Goal: Task Accomplishment & Management: Use online tool/utility

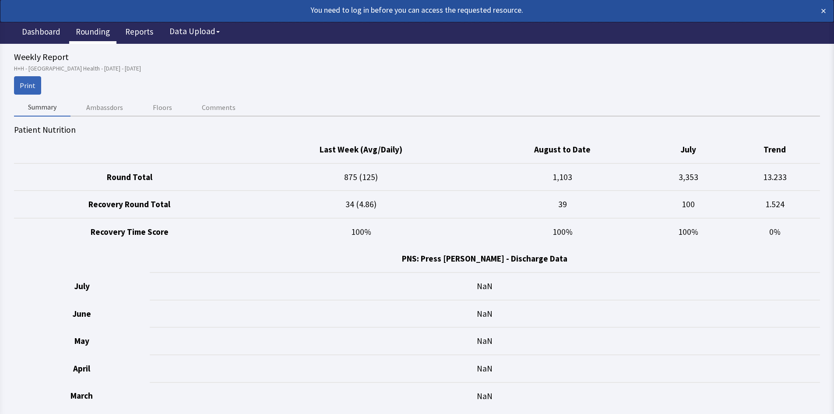
click at [98, 33] on link "Rounding" at bounding box center [92, 33] width 47 height 22
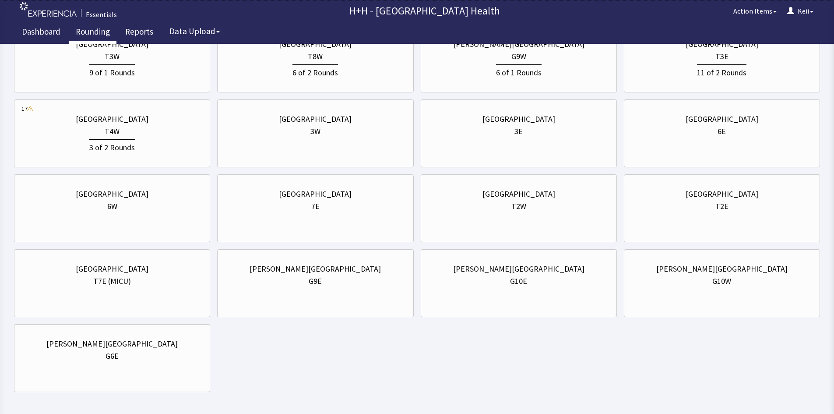
scroll to position [394, 0]
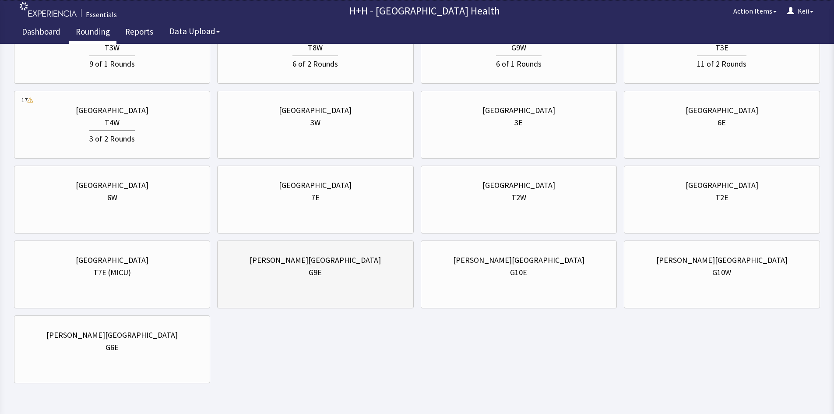
click at [346, 267] on div "G9E" at bounding box center [315, 272] width 181 height 12
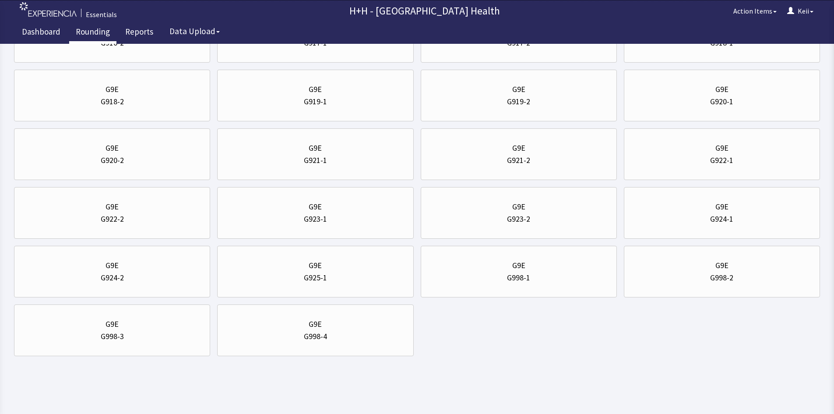
scroll to position [0, 0]
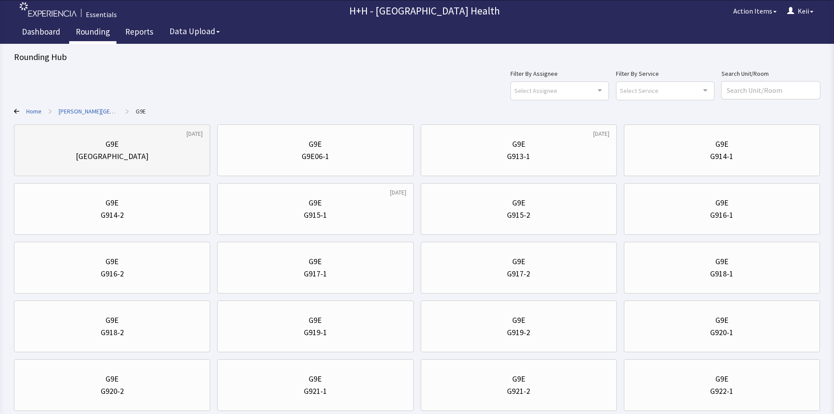
click at [139, 159] on div "Nurse Station" at bounding box center [111, 156] width 181 height 12
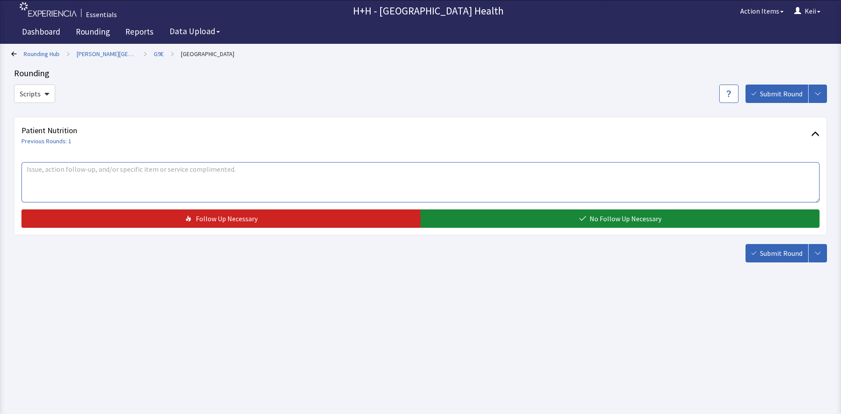
click at [109, 174] on textarea at bounding box center [420, 182] width 798 height 40
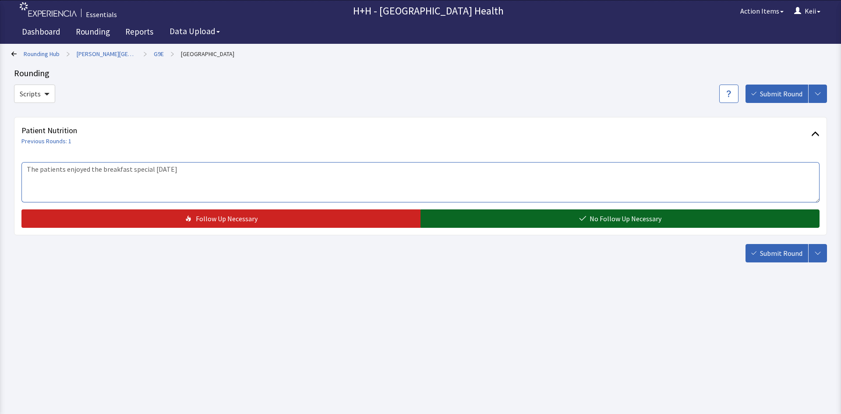
type textarea "The patients enjoyed the breakfast special yesterday"
click at [505, 220] on button "No Follow Up Necessary" at bounding box center [619, 218] width 399 height 18
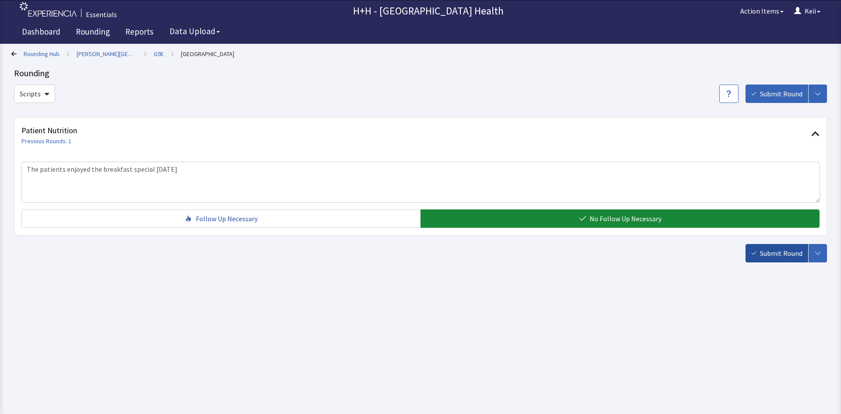
click at [753, 256] on button "Submit Round" at bounding box center [776, 253] width 63 height 18
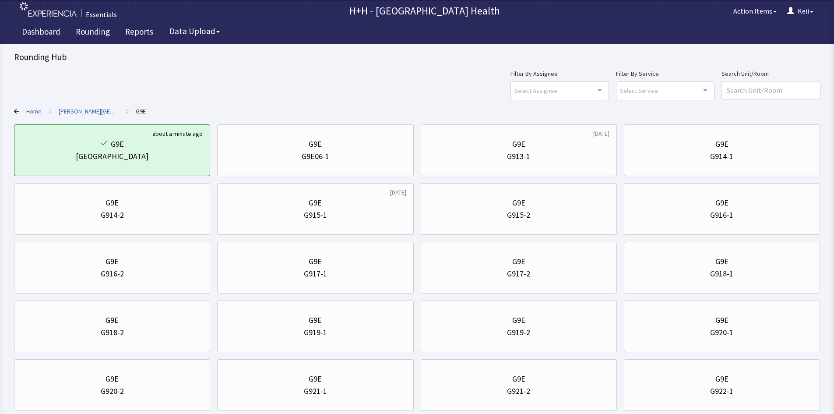
click at [34, 109] on link "Home" at bounding box center [33, 111] width 15 height 9
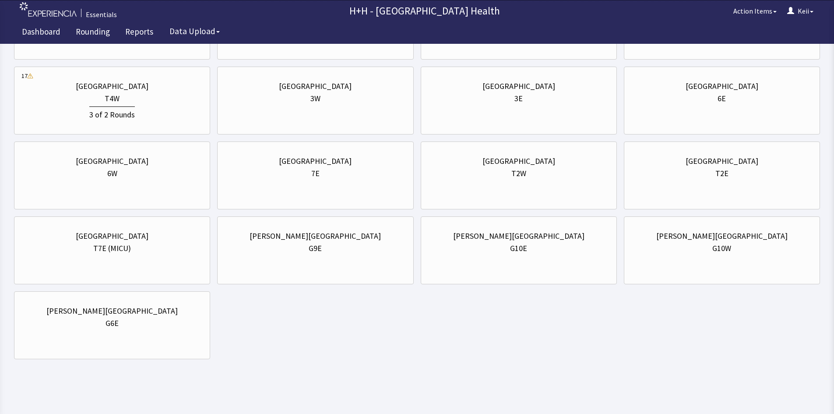
scroll to position [421, 0]
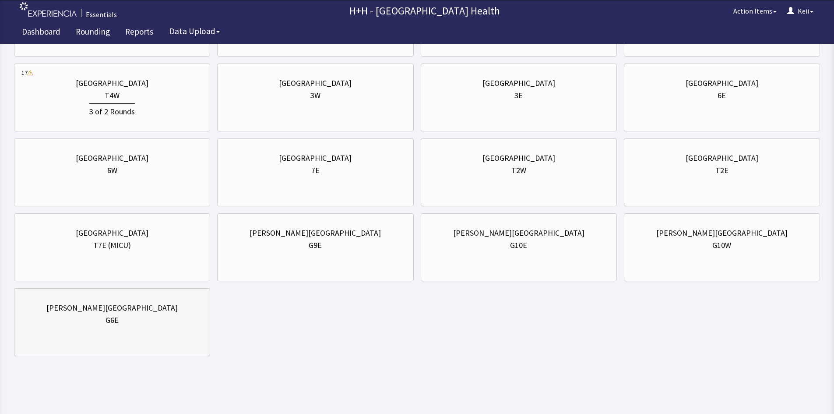
click at [195, 323] on div "G6E" at bounding box center [111, 320] width 181 height 12
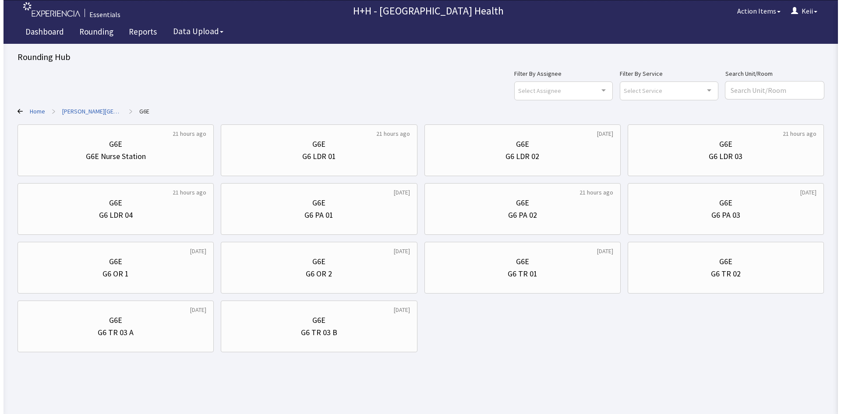
scroll to position [0, 0]
click at [516, 161] on div "G6 LDR 02" at bounding box center [523, 156] width 34 height 12
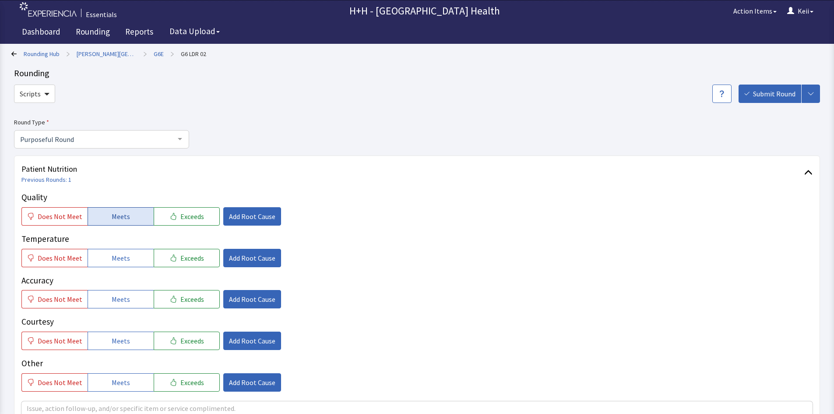
click at [122, 218] on span "Meets" at bounding box center [121, 216] width 18 height 11
click at [229, 221] on span "Add Root Cause" at bounding box center [252, 216] width 46 height 11
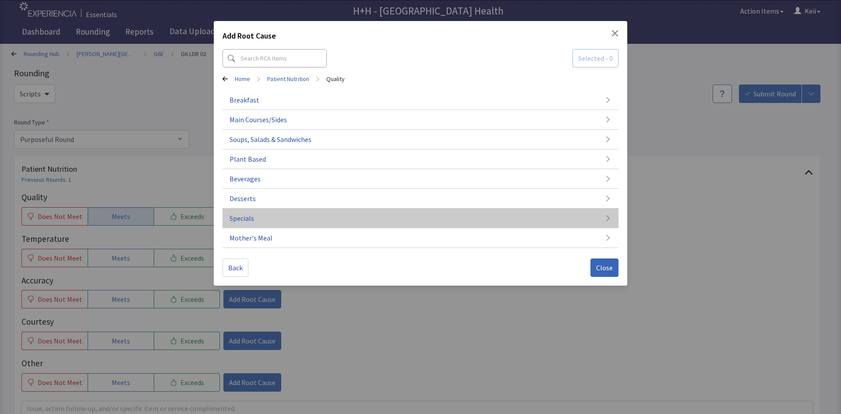
click at [268, 219] on button "Specials" at bounding box center [420, 218] width 396 height 20
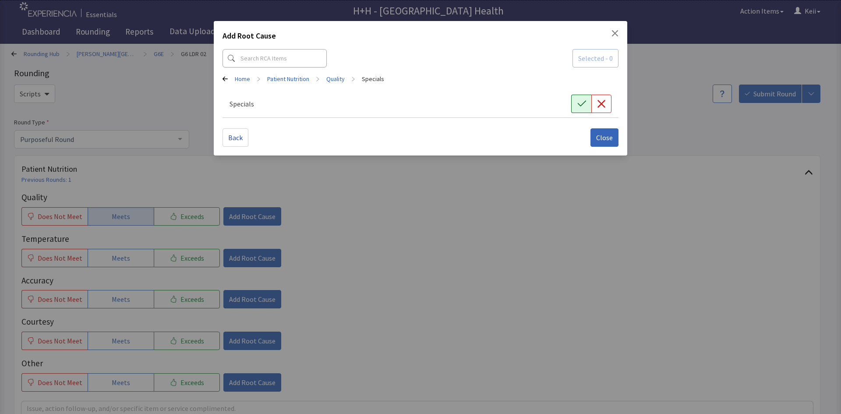
click at [582, 108] on icon "button" at bounding box center [581, 103] width 9 height 9
click at [595, 63] on span "Selected - 1" at bounding box center [595, 58] width 35 height 11
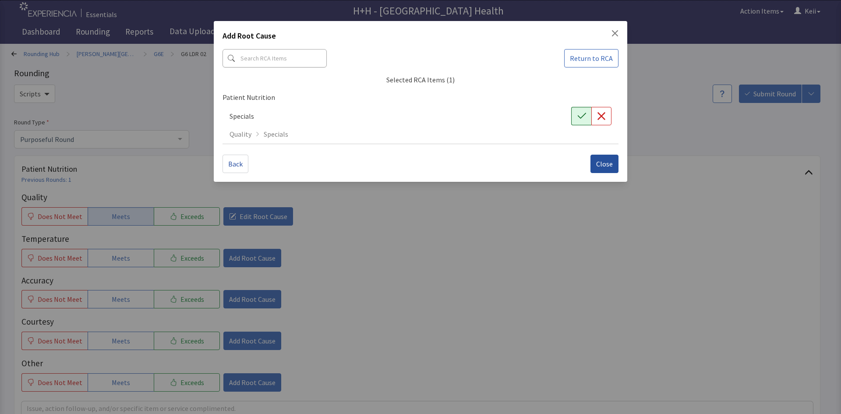
click at [602, 166] on span "Close" at bounding box center [604, 164] width 17 height 11
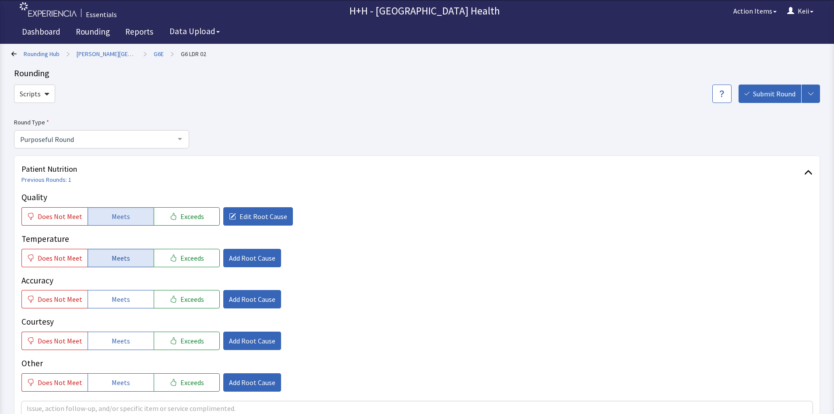
click at [112, 259] on span "Meets" at bounding box center [121, 258] width 18 height 11
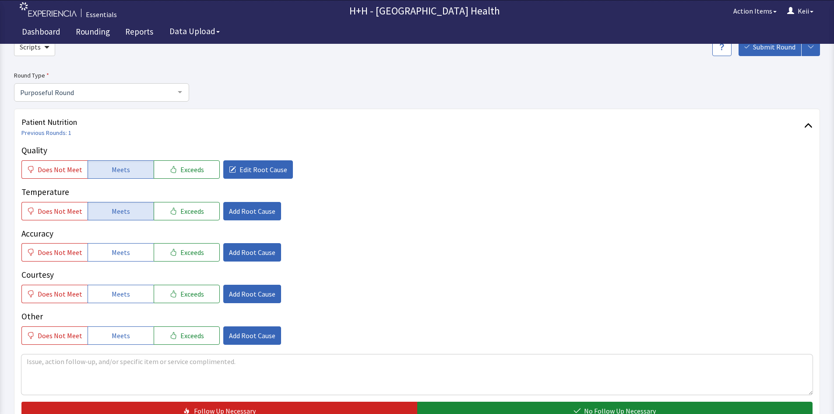
scroll to position [145, 0]
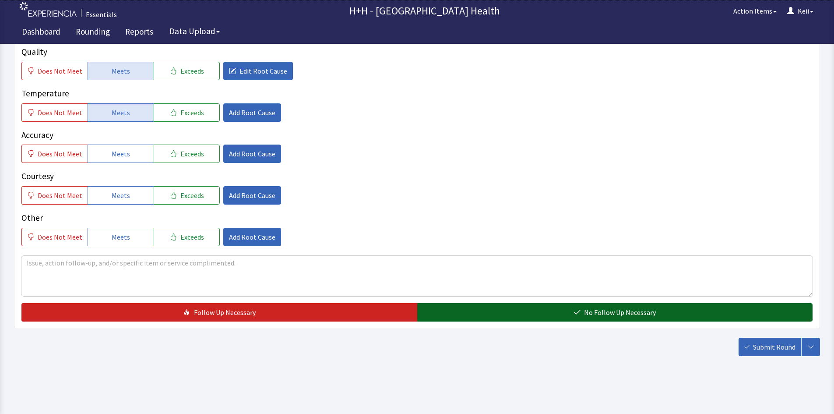
click at [559, 307] on button "No Follow Up Necessary" at bounding box center [615, 312] width 396 height 18
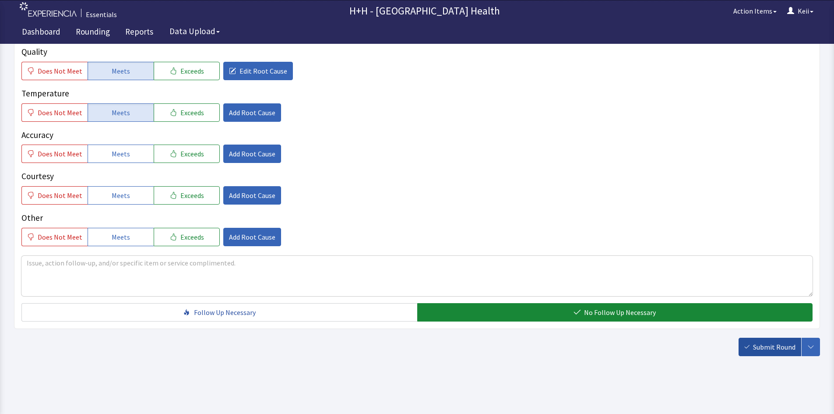
click at [753, 343] on button "Submit Round" at bounding box center [770, 347] width 63 height 18
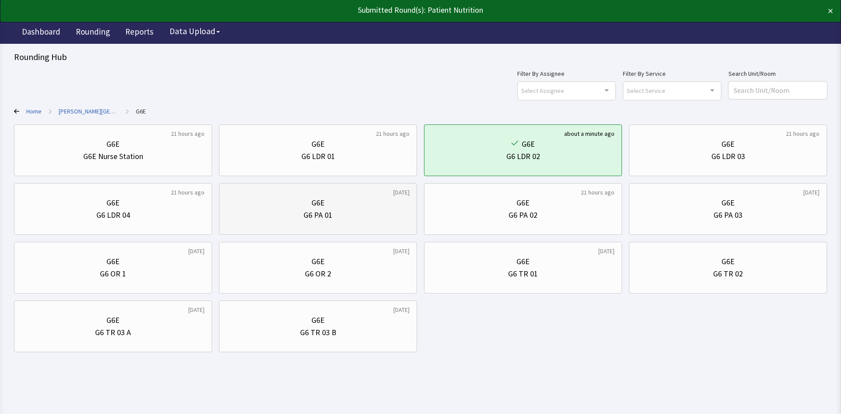
click at [294, 218] on div "G6 PA 01" at bounding box center [317, 215] width 183 height 12
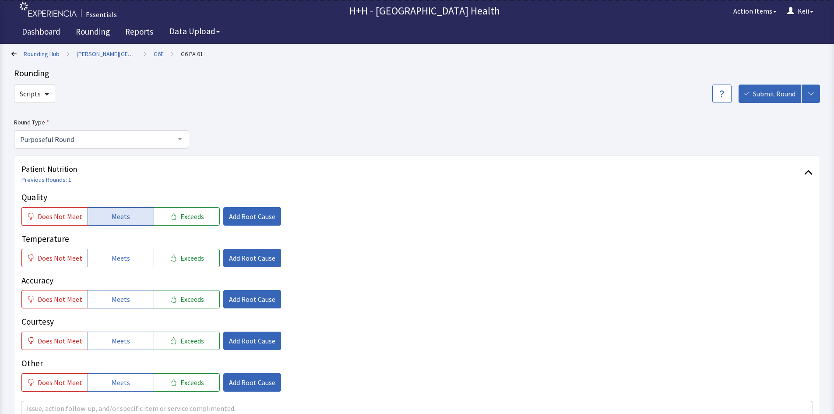
click at [134, 212] on button "Meets" at bounding box center [121, 216] width 66 height 18
click at [117, 254] on span "Meets" at bounding box center [121, 258] width 18 height 11
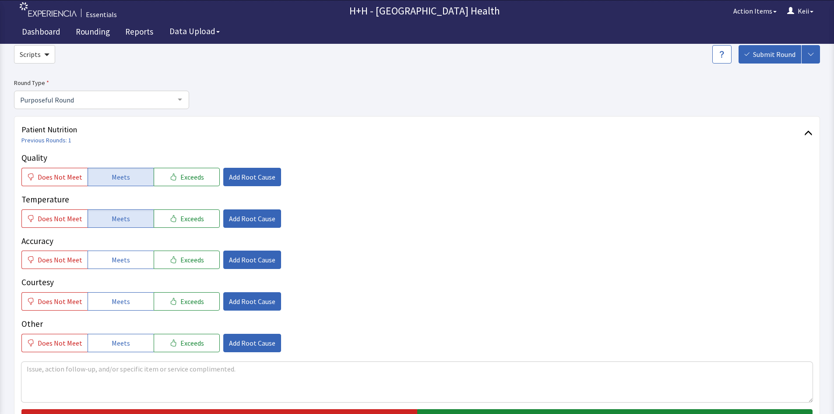
scroll to position [131, 0]
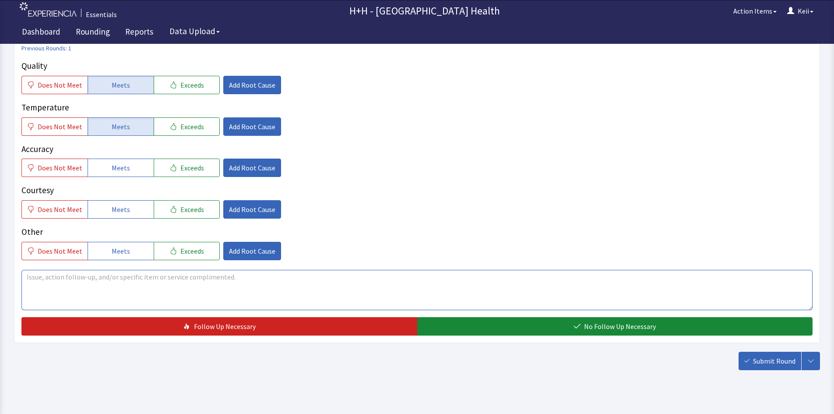
click at [140, 278] on textarea at bounding box center [416, 290] width 791 height 40
type textarea "The breakfast special yesterday was a change and really enjoyed it"
click at [229, 89] on span "Add Root Cause" at bounding box center [252, 85] width 46 height 11
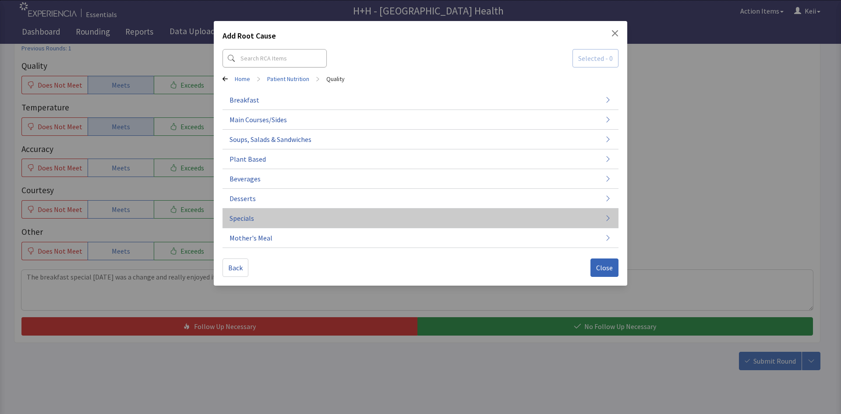
click at [255, 215] on button "Specials" at bounding box center [420, 218] width 396 height 20
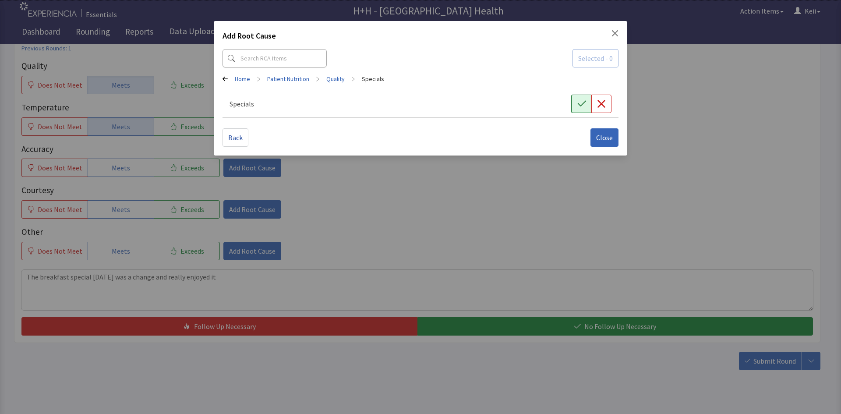
click at [577, 109] on button "button" at bounding box center [581, 104] width 20 height 18
drag, startPoint x: 609, startPoint y: 142, endPoint x: 578, endPoint y: 169, distance: 40.9
click at [608, 143] on button "Close" at bounding box center [604, 137] width 28 height 18
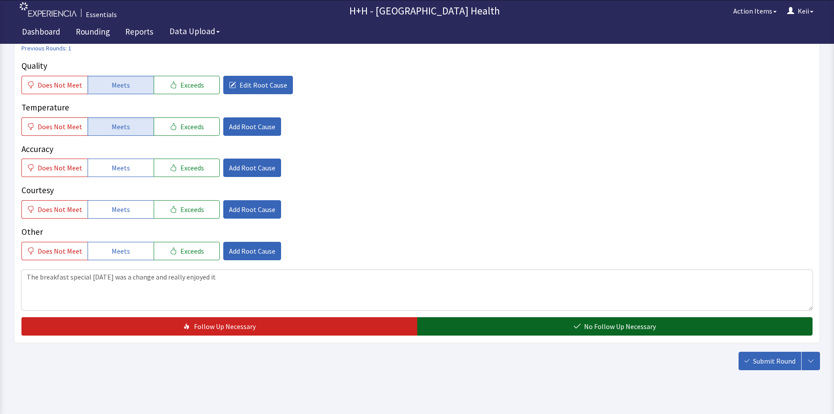
click at [501, 323] on button "No Follow Up Necessary" at bounding box center [615, 326] width 396 height 18
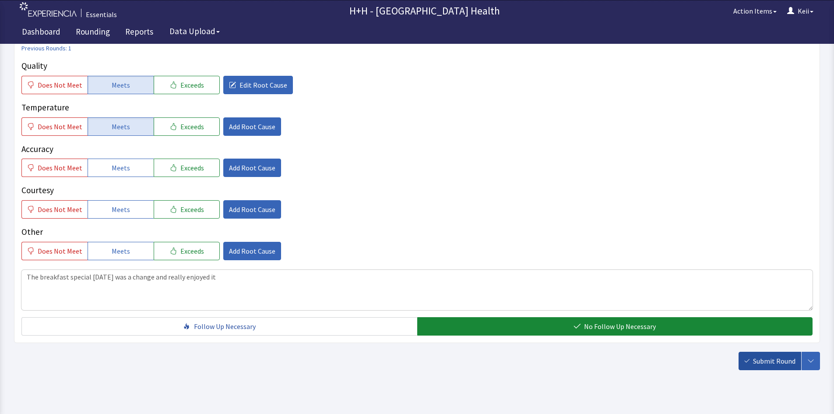
click at [751, 360] on button "Submit Round" at bounding box center [770, 361] width 63 height 18
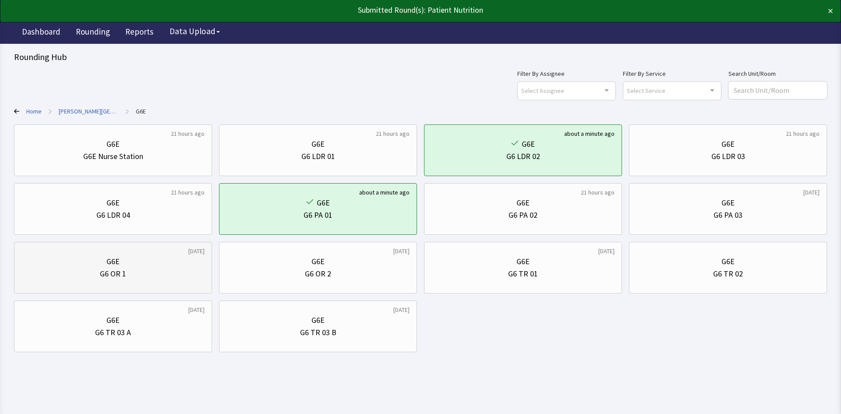
click at [180, 273] on div "G6 OR 1" at bounding box center [112, 274] width 183 height 12
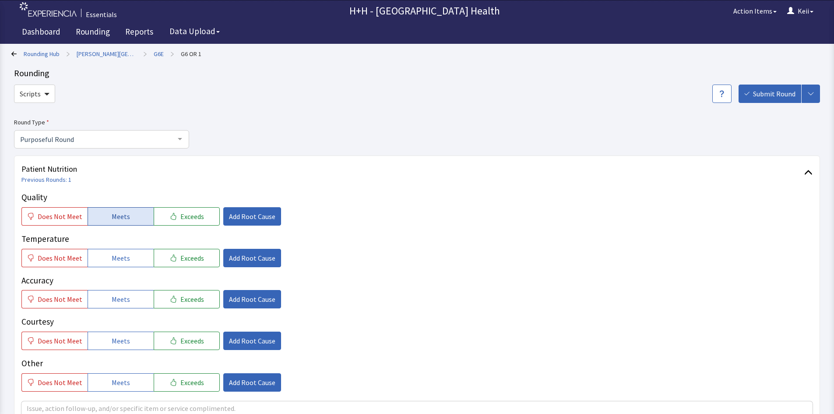
click at [114, 214] on span "Meets" at bounding box center [121, 216] width 18 height 11
drag, startPoint x: 107, startPoint y: 253, endPoint x: 162, endPoint y: 265, distance: 56.9
click at [107, 254] on button "Meets" at bounding box center [121, 258] width 66 height 18
click at [229, 214] on span "Add Root Cause" at bounding box center [252, 216] width 46 height 11
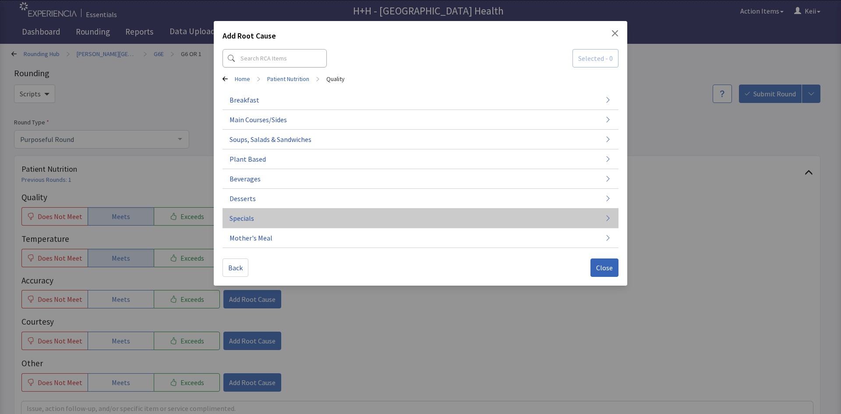
click at [249, 220] on span "Specials" at bounding box center [241, 218] width 25 height 11
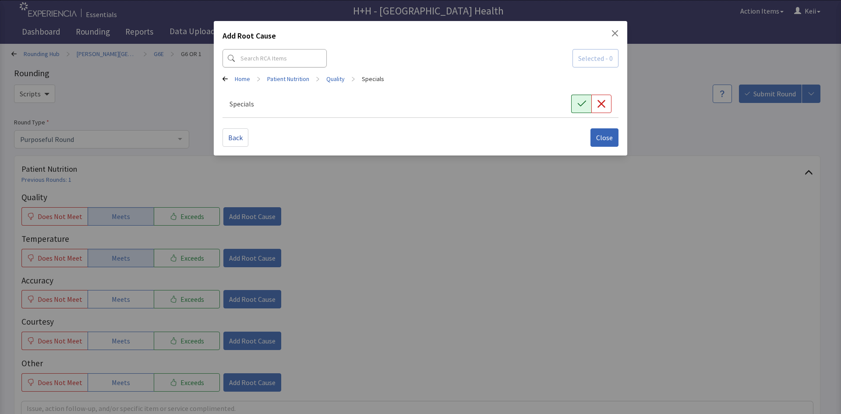
click at [577, 105] on icon "button" at bounding box center [581, 103] width 9 height 9
click at [603, 141] on span "Close" at bounding box center [604, 137] width 17 height 11
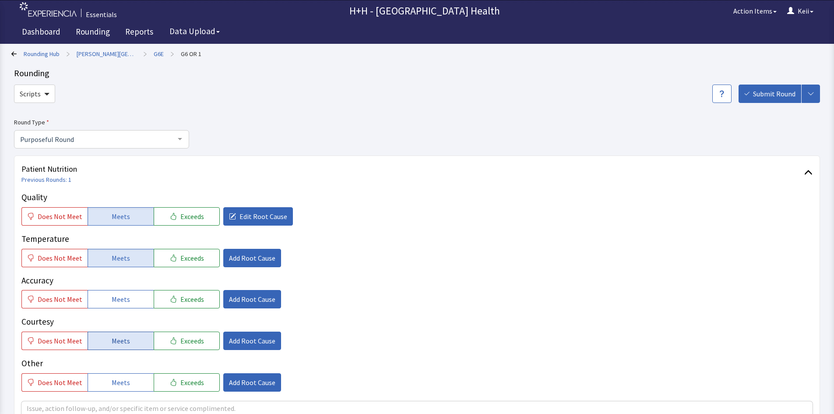
click at [126, 342] on button "Meets" at bounding box center [121, 340] width 66 height 18
click at [229, 339] on span "Add Root Cause" at bounding box center [252, 340] width 46 height 11
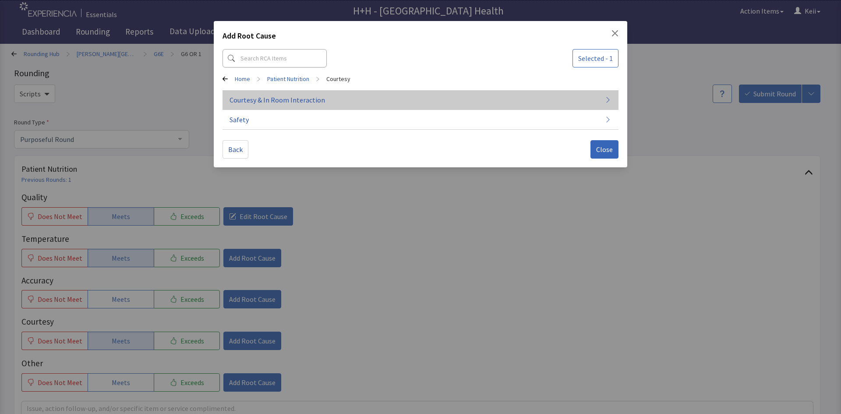
click at [433, 102] on button "Courtesy & In Room Interaction" at bounding box center [420, 100] width 396 height 20
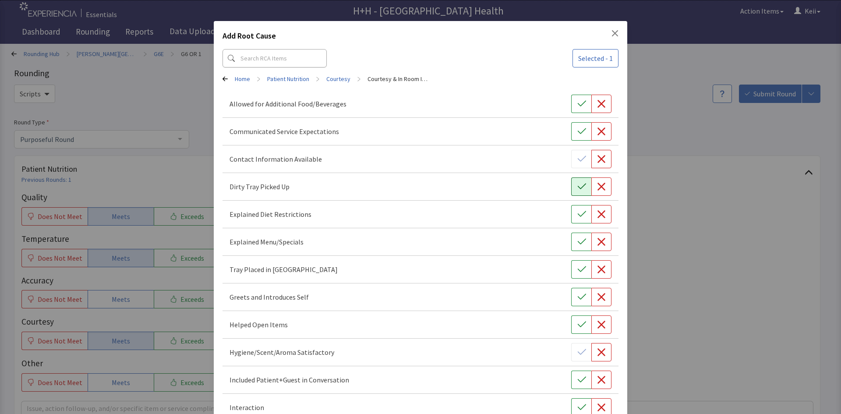
click at [571, 183] on button "button" at bounding box center [581, 186] width 20 height 18
click at [571, 241] on button "button" at bounding box center [581, 242] width 20 height 18
click at [571, 266] on button "button" at bounding box center [581, 269] width 20 height 18
click at [578, 299] on icon "button" at bounding box center [581, 297] width 9 height 9
click at [589, 54] on span "Selected - 5" at bounding box center [595, 58] width 35 height 11
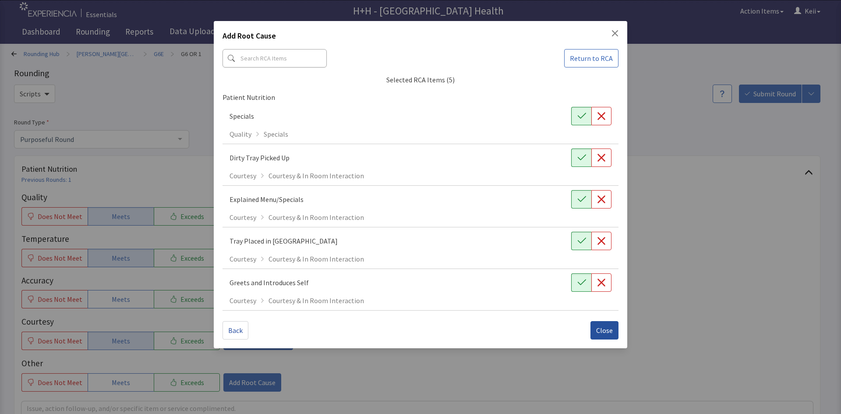
drag, startPoint x: 604, startPoint y: 326, endPoint x: 589, endPoint y: 321, distance: 15.5
click at [603, 326] on span "Close" at bounding box center [604, 330] width 17 height 11
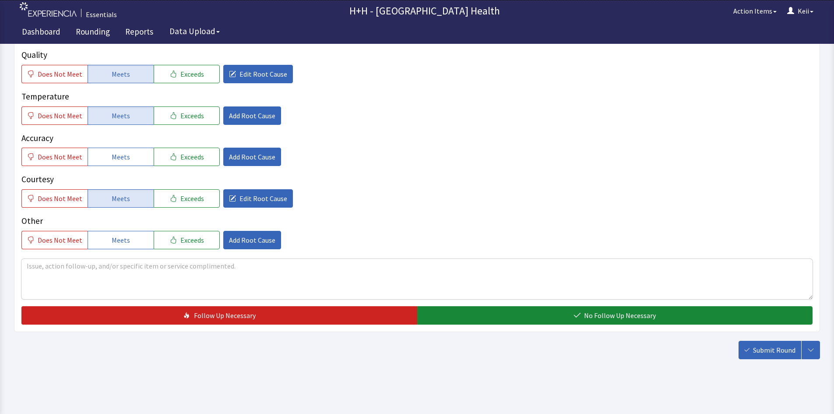
scroll to position [145, 0]
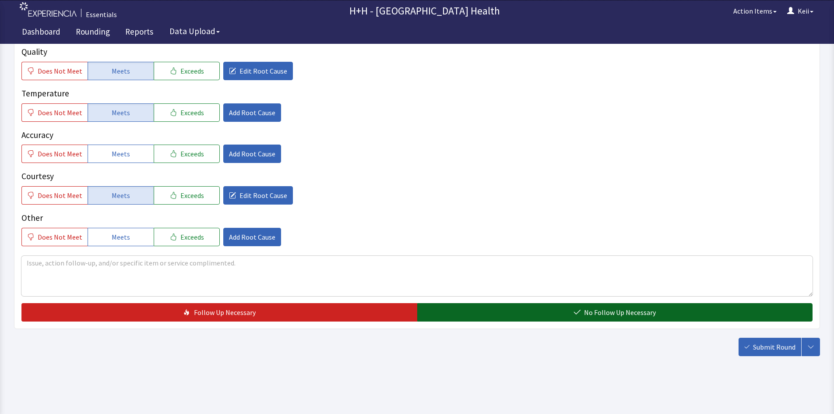
click at [505, 307] on button "No Follow Up Necessary" at bounding box center [615, 312] width 396 height 18
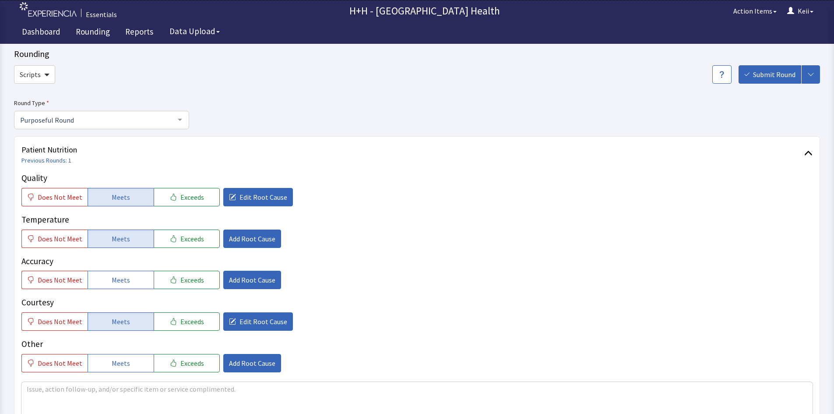
scroll to position [0, 0]
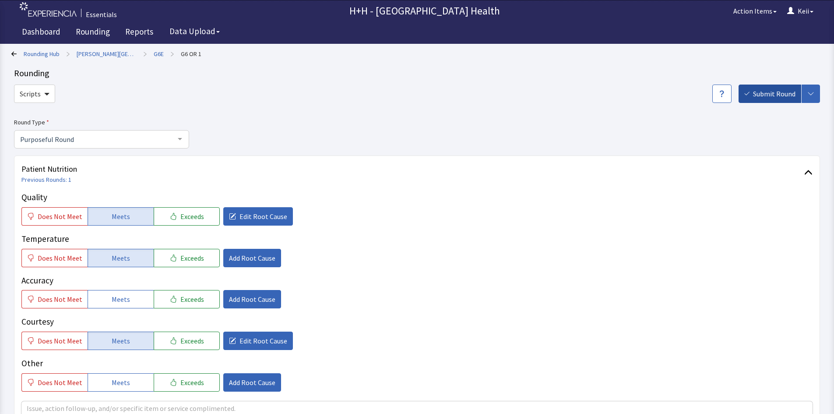
click at [746, 94] on icon "button" at bounding box center [747, 94] width 5 height 4
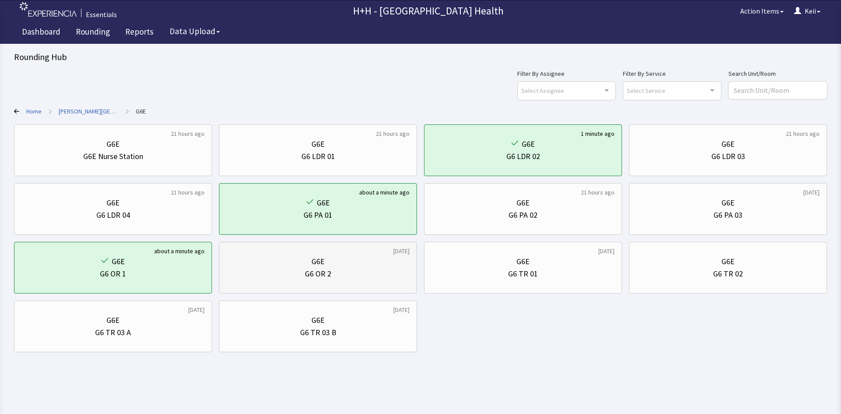
click at [343, 261] on div "G6E" at bounding box center [317, 261] width 183 height 12
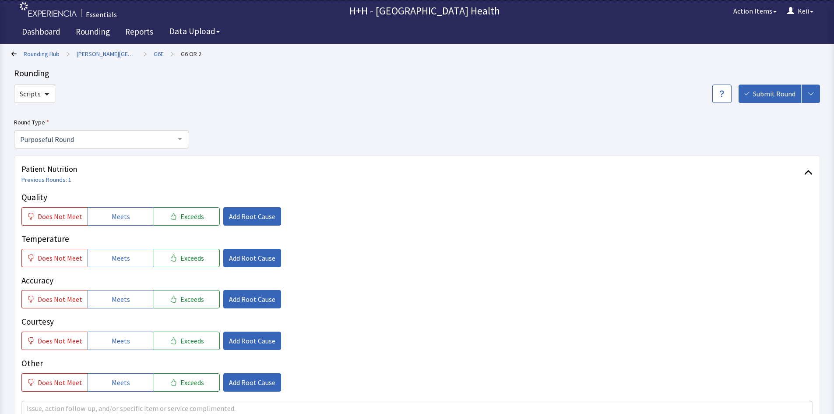
click at [182, 138] on div at bounding box center [180, 138] width 18 height 17
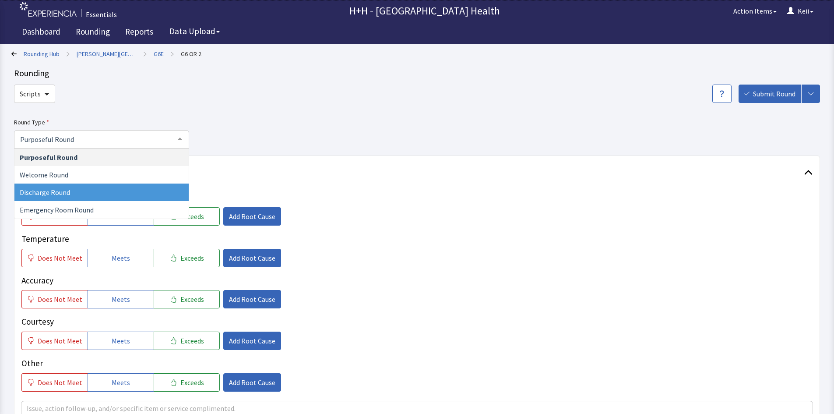
click at [166, 188] on span "Discharge Round" at bounding box center [101, 192] width 174 height 18
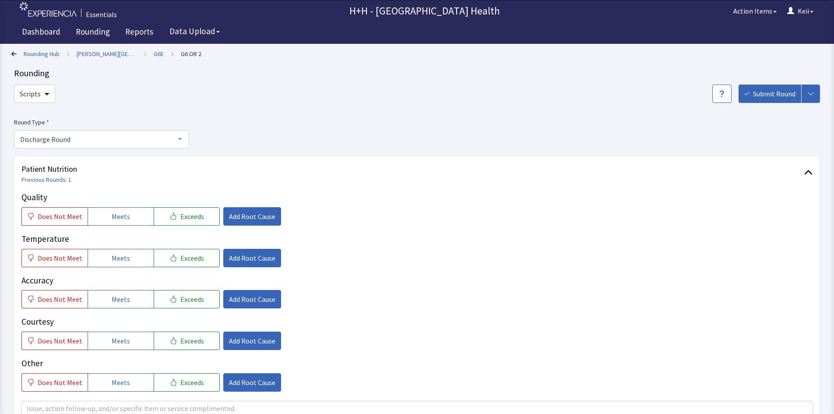
click at [173, 137] on div at bounding box center [180, 138] width 18 height 17
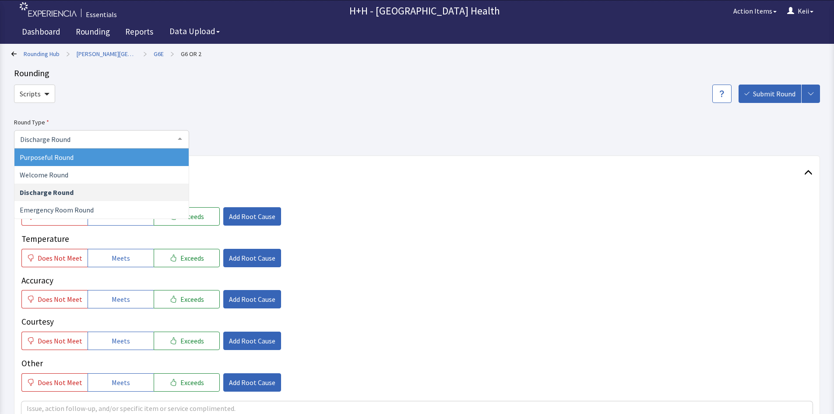
click at [167, 159] on span "Purposeful Round" at bounding box center [101, 157] width 174 height 18
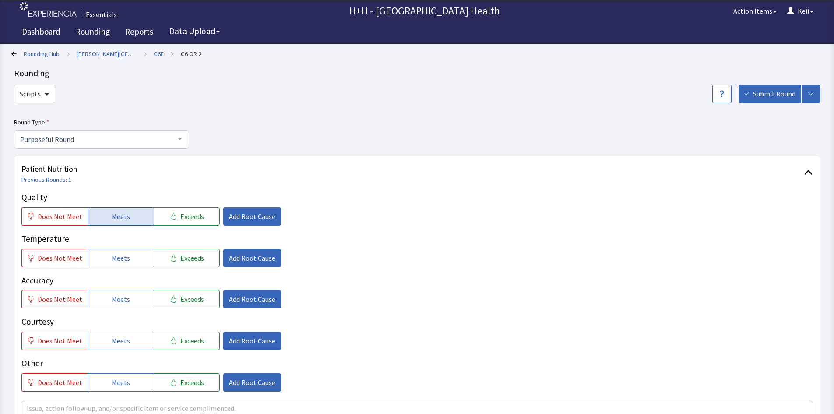
click at [128, 215] on button "Meets" at bounding box center [121, 216] width 66 height 18
click at [117, 254] on span "Meets" at bounding box center [121, 258] width 18 height 11
click at [230, 261] on span "Add Root Cause" at bounding box center [252, 258] width 46 height 11
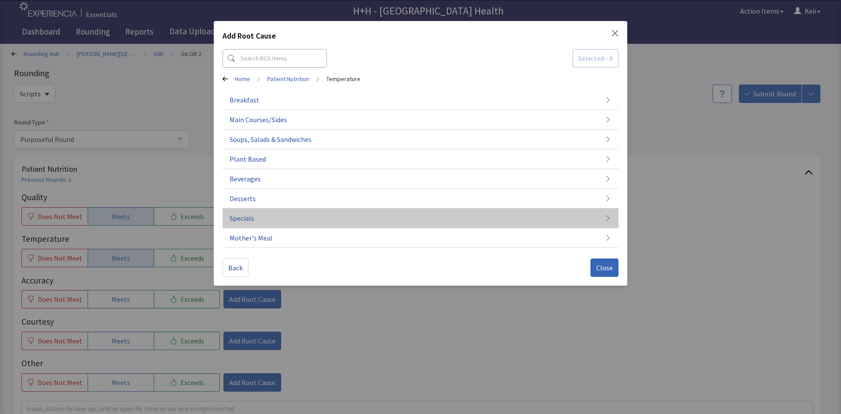
click at [243, 218] on span "Specials" at bounding box center [241, 218] width 25 height 11
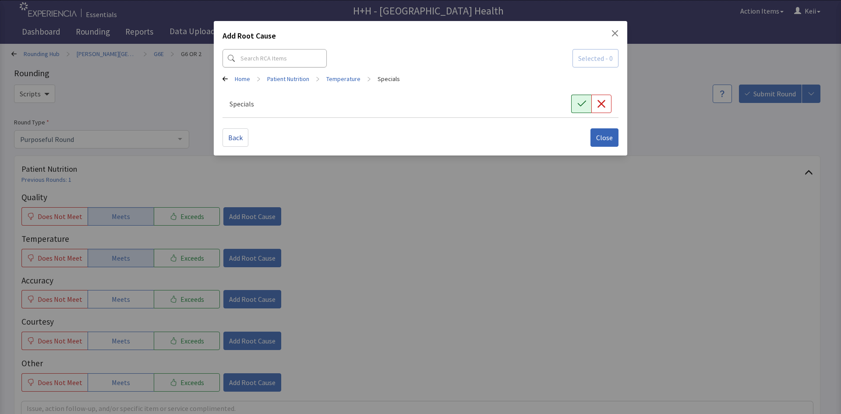
click at [578, 102] on icon "button" at bounding box center [581, 103] width 9 height 9
click at [596, 138] on span "Close" at bounding box center [604, 137] width 17 height 11
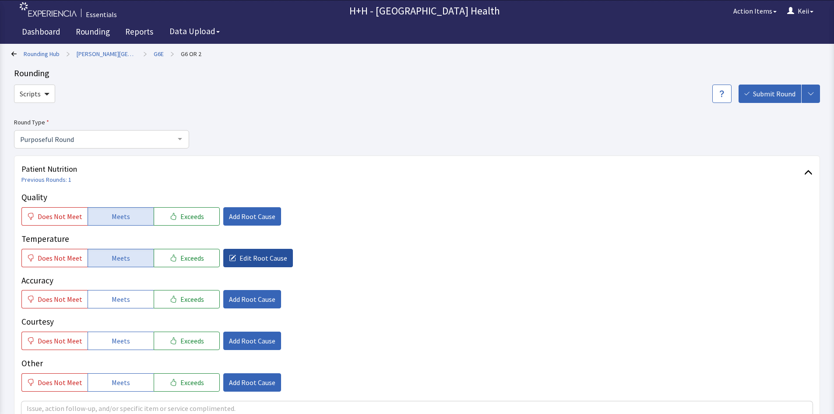
click at [240, 260] on span "Edit Root Cause" at bounding box center [264, 258] width 48 height 11
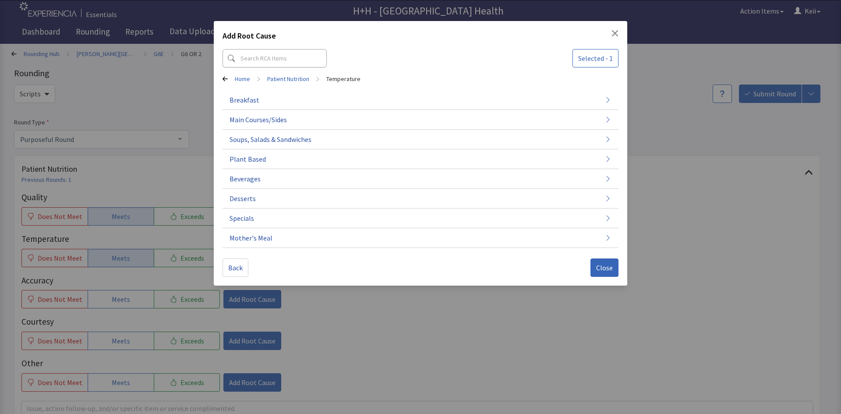
click at [617, 35] on icon "Close" at bounding box center [614, 33] width 7 height 7
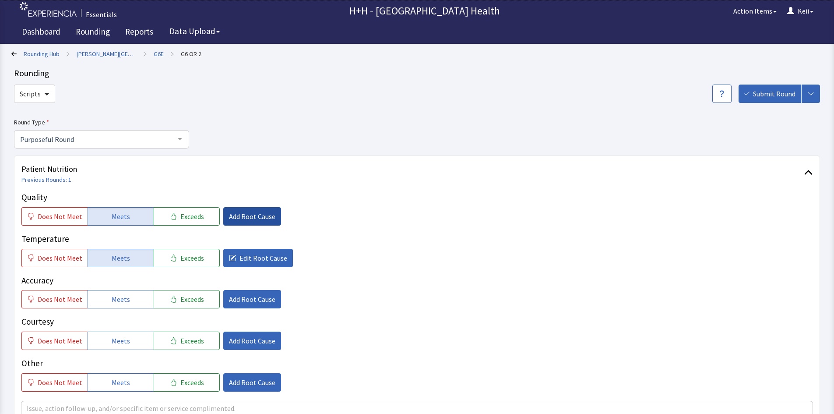
click at [238, 217] on span "Add Root Cause" at bounding box center [252, 216] width 46 height 11
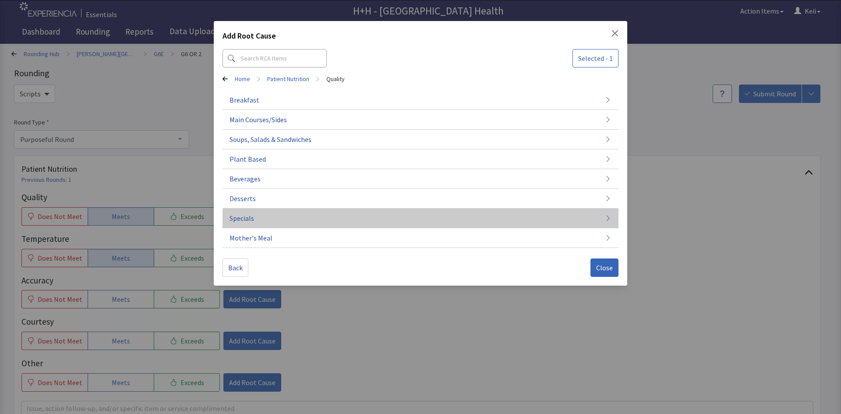
click at [305, 214] on button "Specials" at bounding box center [420, 218] width 396 height 20
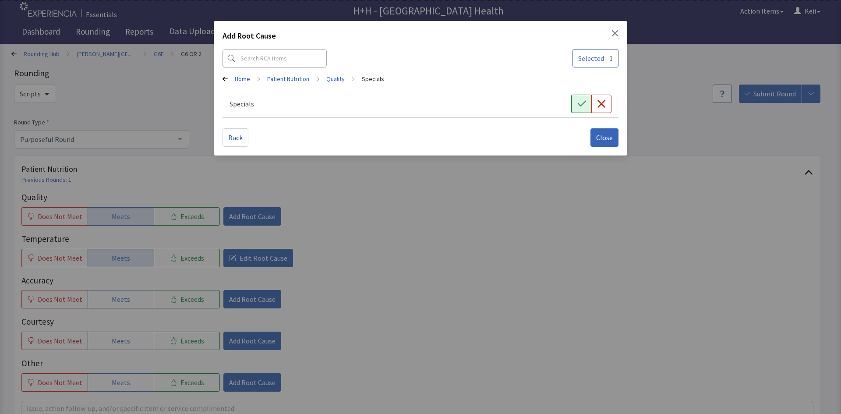
click at [580, 110] on button "button" at bounding box center [581, 104] width 20 height 18
click at [590, 58] on span "Selected - 2" at bounding box center [595, 58] width 35 height 11
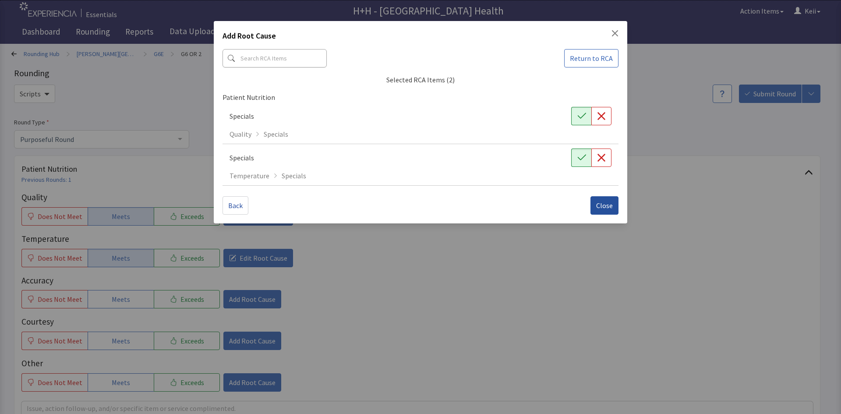
click at [597, 203] on span "Close" at bounding box center [604, 205] width 17 height 11
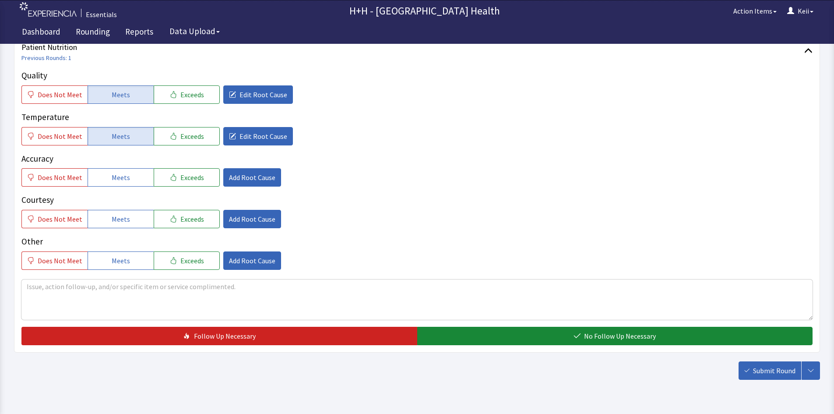
scroll to position [131, 0]
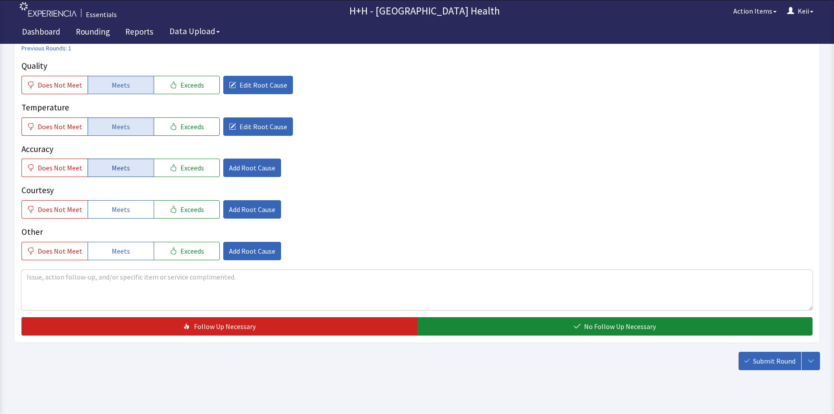
click at [125, 171] on span "Meets" at bounding box center [121, 167] width 18 height 11
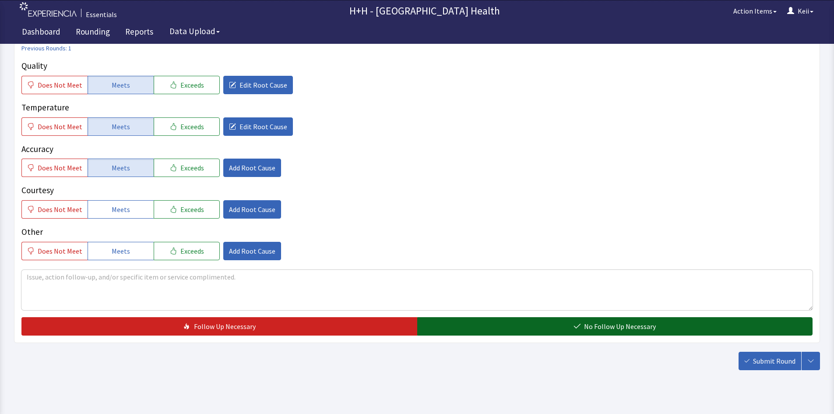
click at [618, 323] on span "No Follow Up Necessary" at bounding box center [620, 326] width 72 height 11
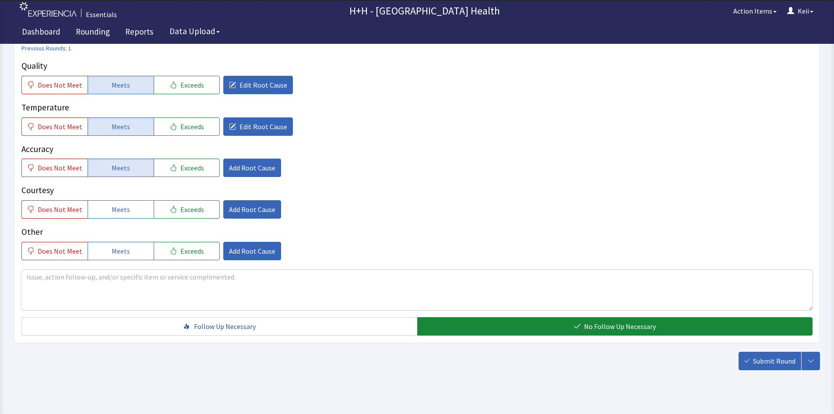
scroll to position [0, 0]
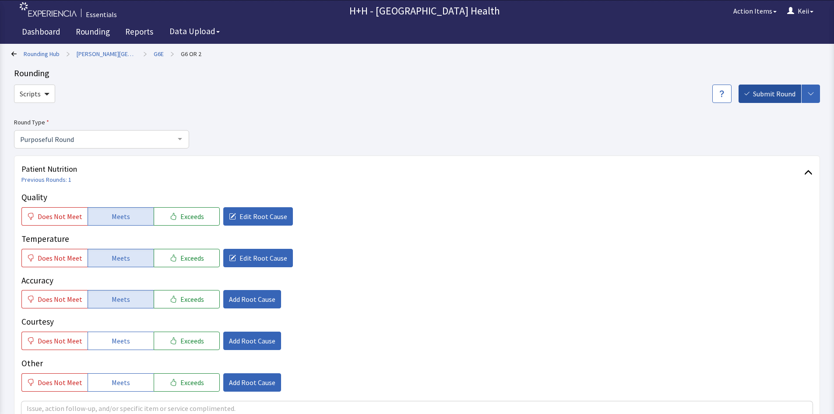
click at [752, 95] on button "Submit Round" at bounding box center [770, 94] width 63 height 18
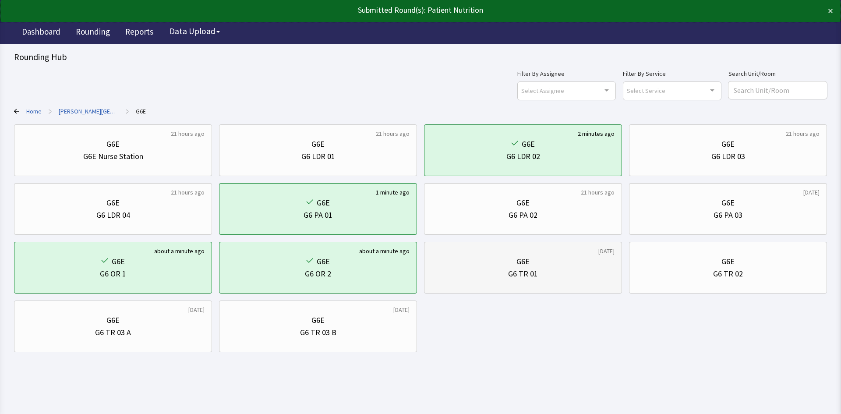
click at [462, 267] on div "G6E" at bounding box center [522, 261] width 183 height 12
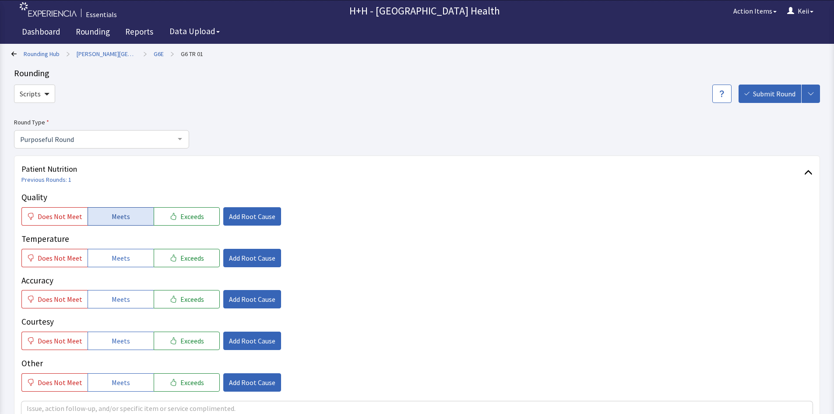
click at [107, 219] on button "Meets" at bounding box center [121, 216] width 66 height 18
click at [232, 216] on span "Add Root Cause" at bounding box center [252, 216] width 46 height 11
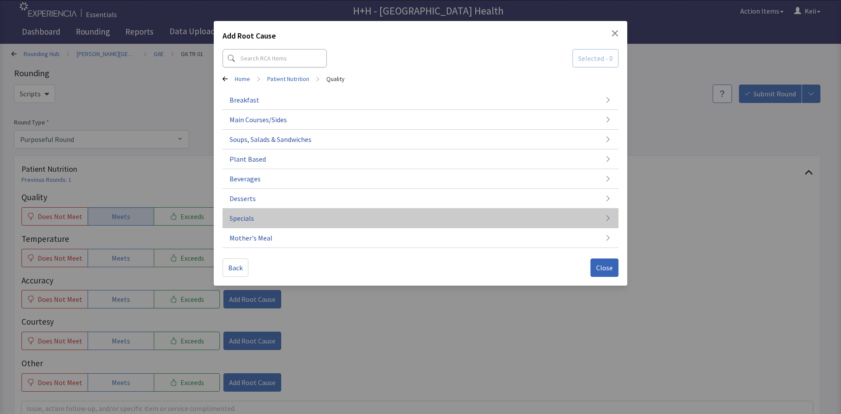
click at [258, 217] on button "Specials" at bounding box center [420, 218] width 396 height 20
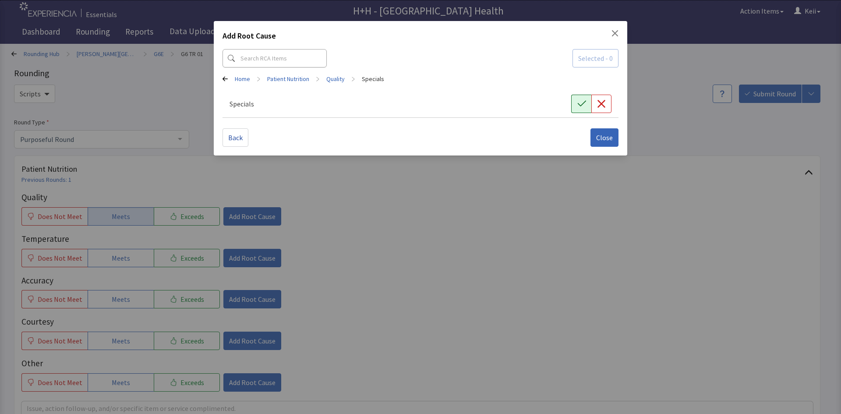
click at [573, 102] on button "button" at bounding box center [581, 104] width 20 height 18
click at [587, 59] on span "Selected - 1" at bounding box center [595, 58] width 35 height 11
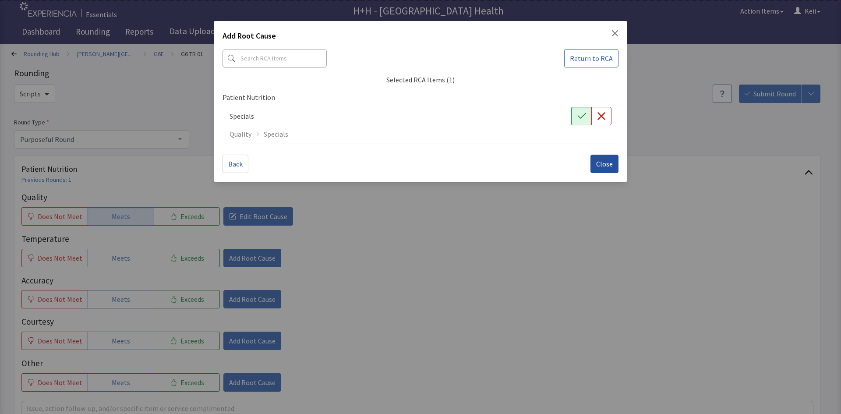
click at [593, 164] on button "Close" at bounding box center [604, 164] width 28 height 18
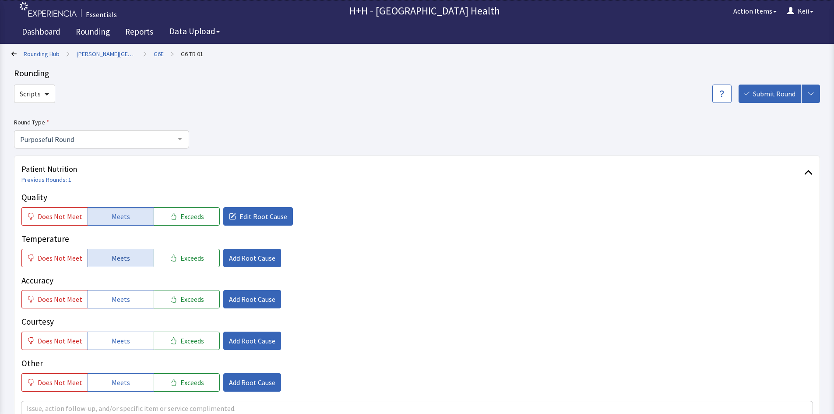
click at [133, 257] on button "Meets" at bounding box center [121, 258] width 66 height 18
click at [121, 336] on span "Meets" at bounding box center [121, 340] width 18 height 11
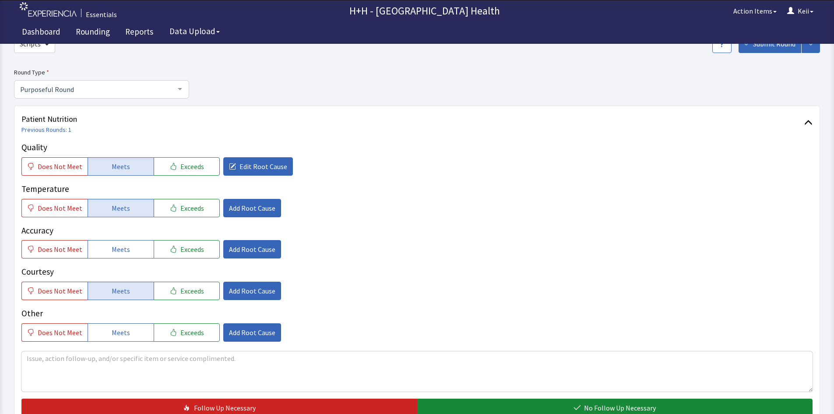
scroll to position [145, 0]
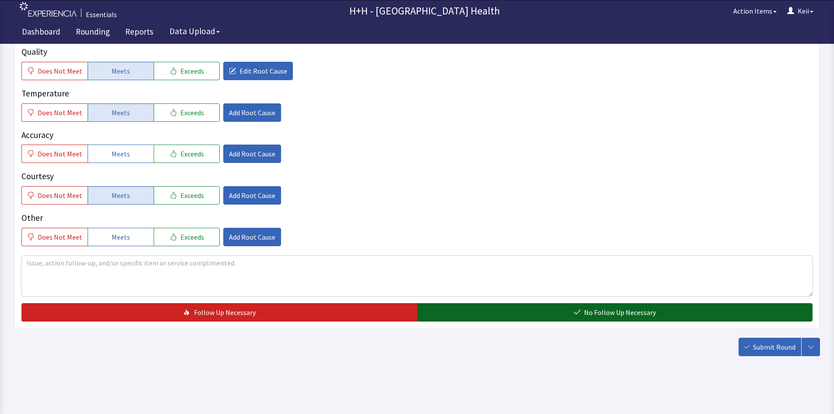
click at [492, 312] on button "No Follow Up Necessary" at bounding box center [615, 312] width 396 height 18
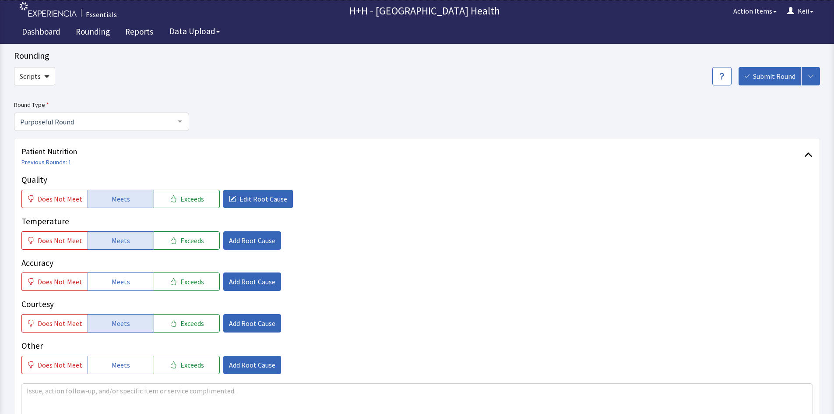
scroll to position [0, 0]
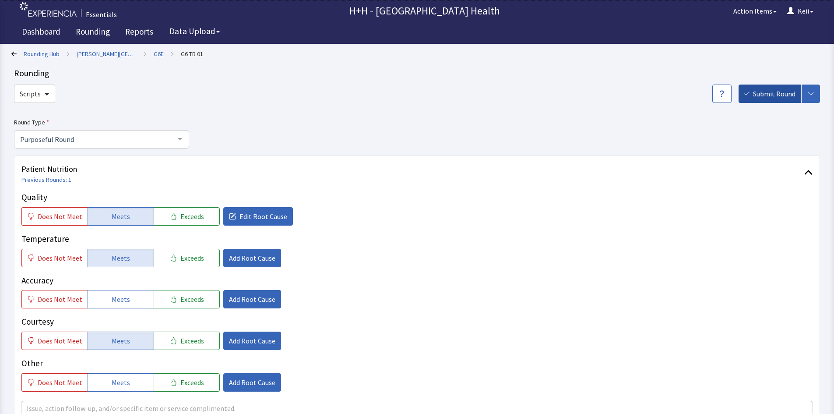
click at [764, 92] on span "Submit Round" at bounding box center [774, 93] width 42 height 11
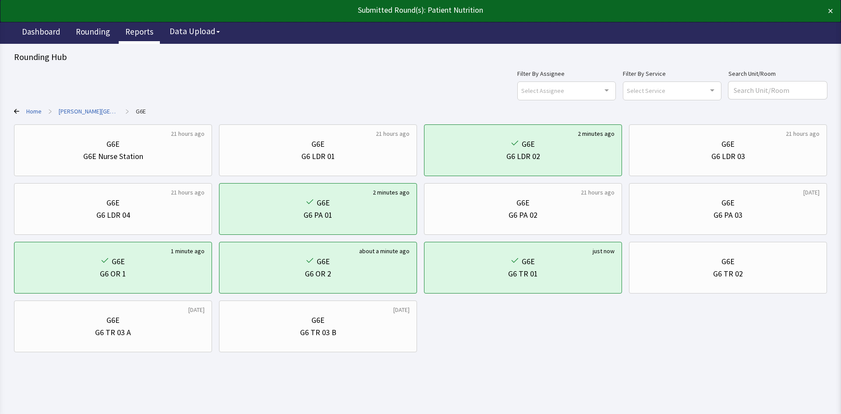
click at [141, 34] on link "Reports" at bounding box center [139, 33] width 41 height 22
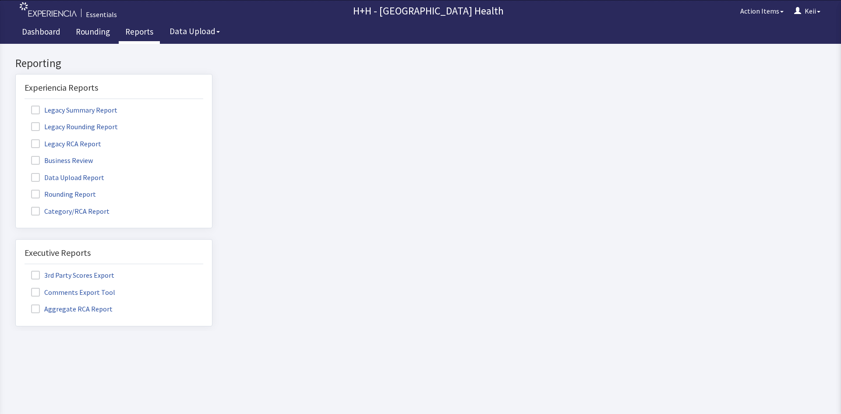
click at [36, 191] on span at bounding box center [35, 194] width 9 height 9
click at [16, 189] on input "Rounding Report" at bounding box center [16, 189] width 0 height 0
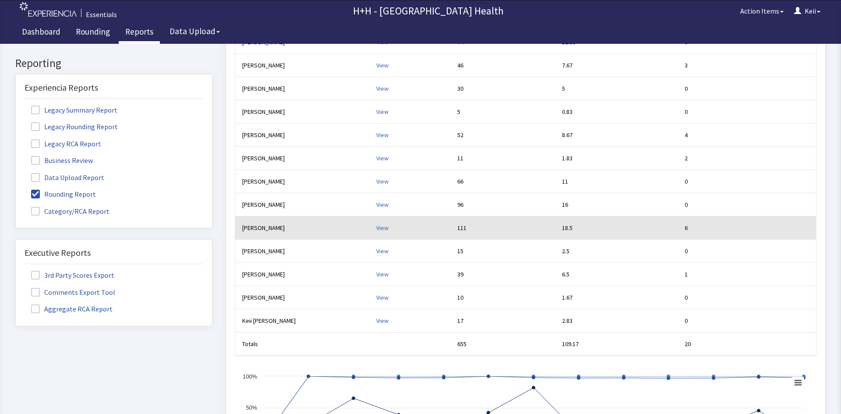
scroll to position [394, 0]
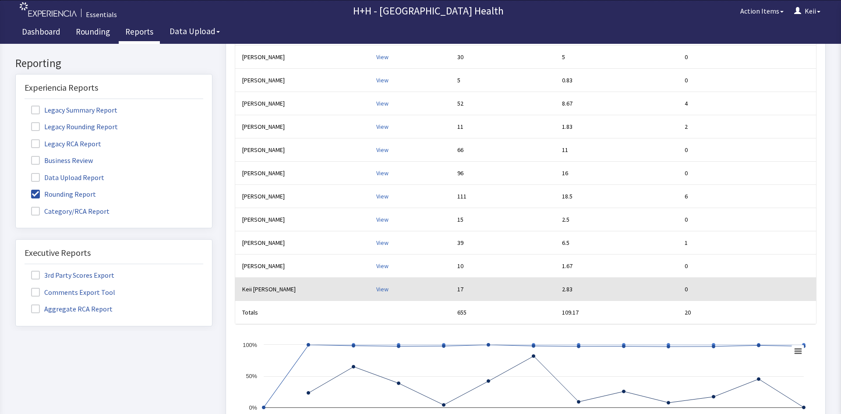
click at [384, 283] on td "View" at bounding box center [413, 289] width 81 height 23
click div "View"
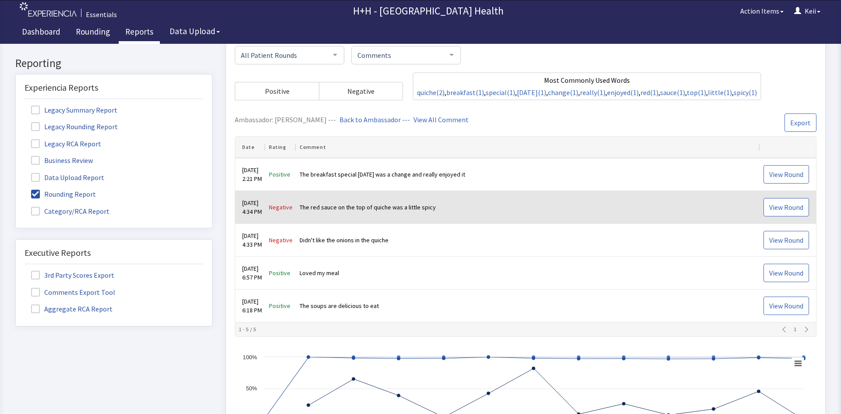
scroll to position [227, 0]
